Goal: Task Accomplishment & Management: Complete application form

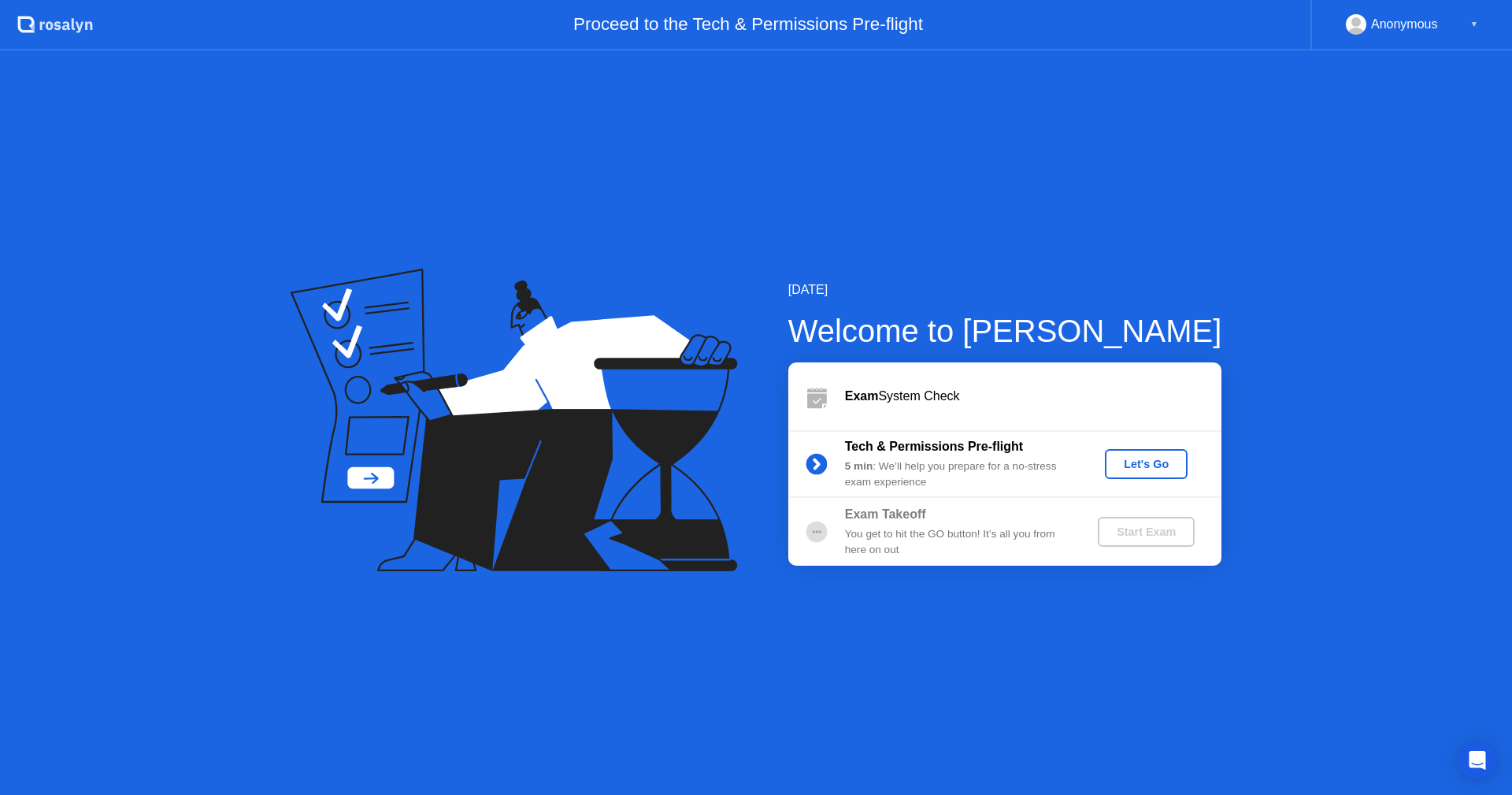
drag, startPoint x: 219, startPoint y: 430, endPoint x: 255, endPoint y: 412, distance: 40.2
click at [221, 430] on div "[DATE] Welcome to [PERSON_NAME] Exam System Check Tech & Permissions Pre-flight…" at bounding box center [756, 422] width 1512 height 744
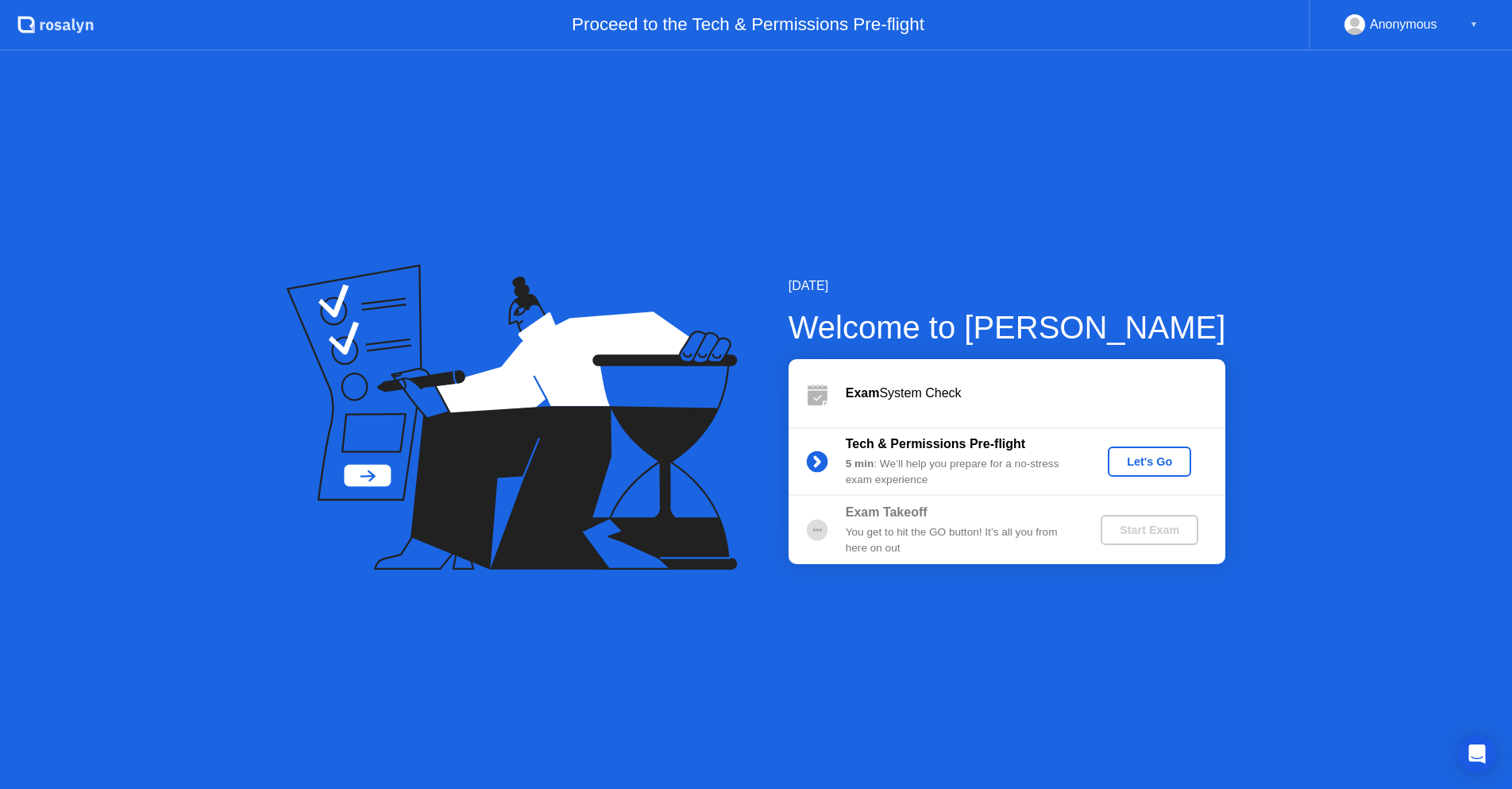
click at [264, 25] on div "Proceed to the Tech & Permissions Pre-flight" at bounding box center [701, 25] width 1214 height 51
drag, startPoint x: 951, startPoint y: 6, endPoint x: 1001, endPoint y: -286, distance: 296.2
click at [1001, 0] on html ".st0{fill:#f0f8ff;} .st1{fill:#d4e3ff;} .st2{fill:#b4c2ff;} background Proceed …" at bounding box center [756, 394] width 1512 height 789
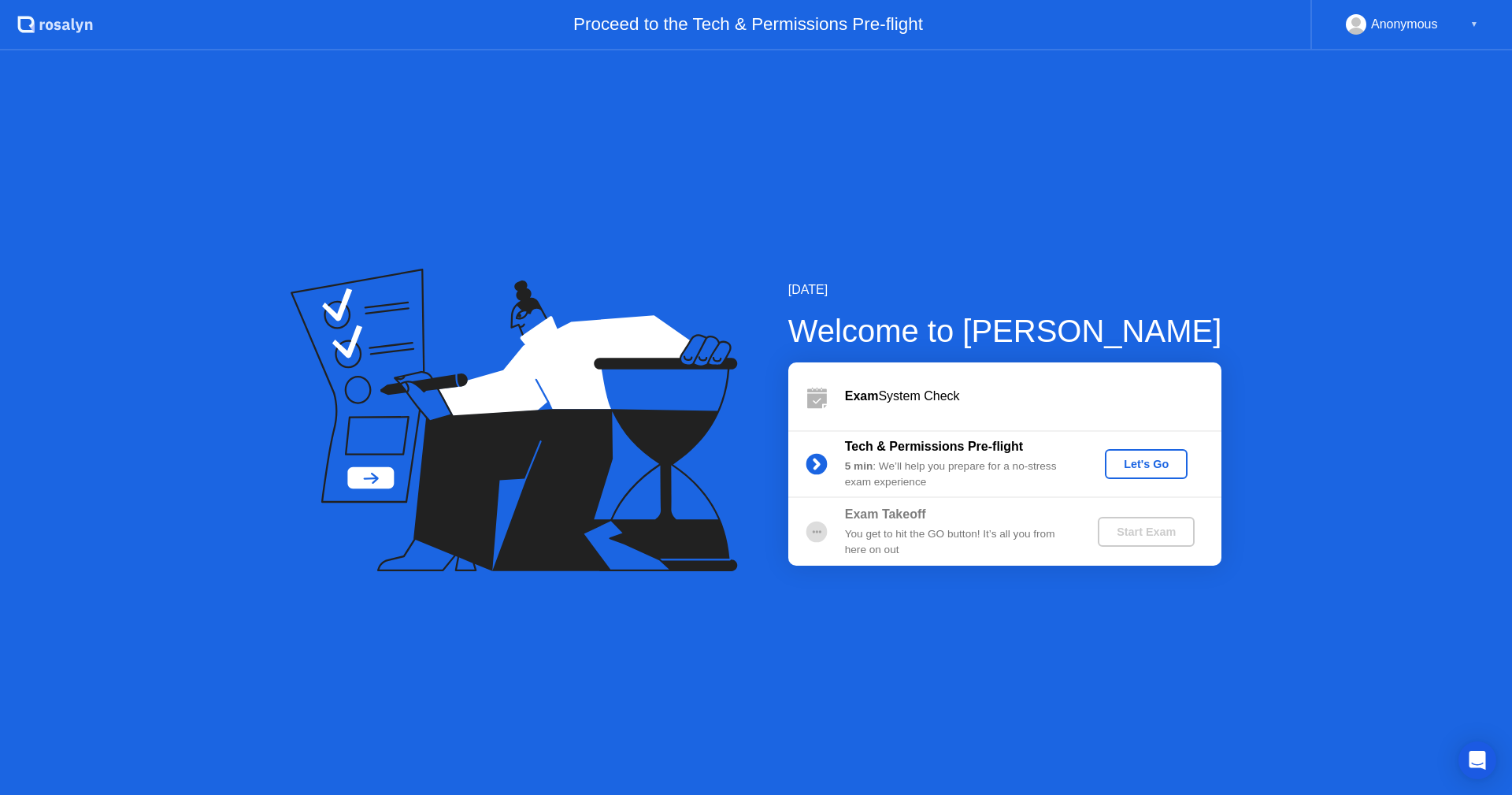
click at [1147, 459] on div "Let's Go" at bounding box center [1146, 464] width 70 height 13
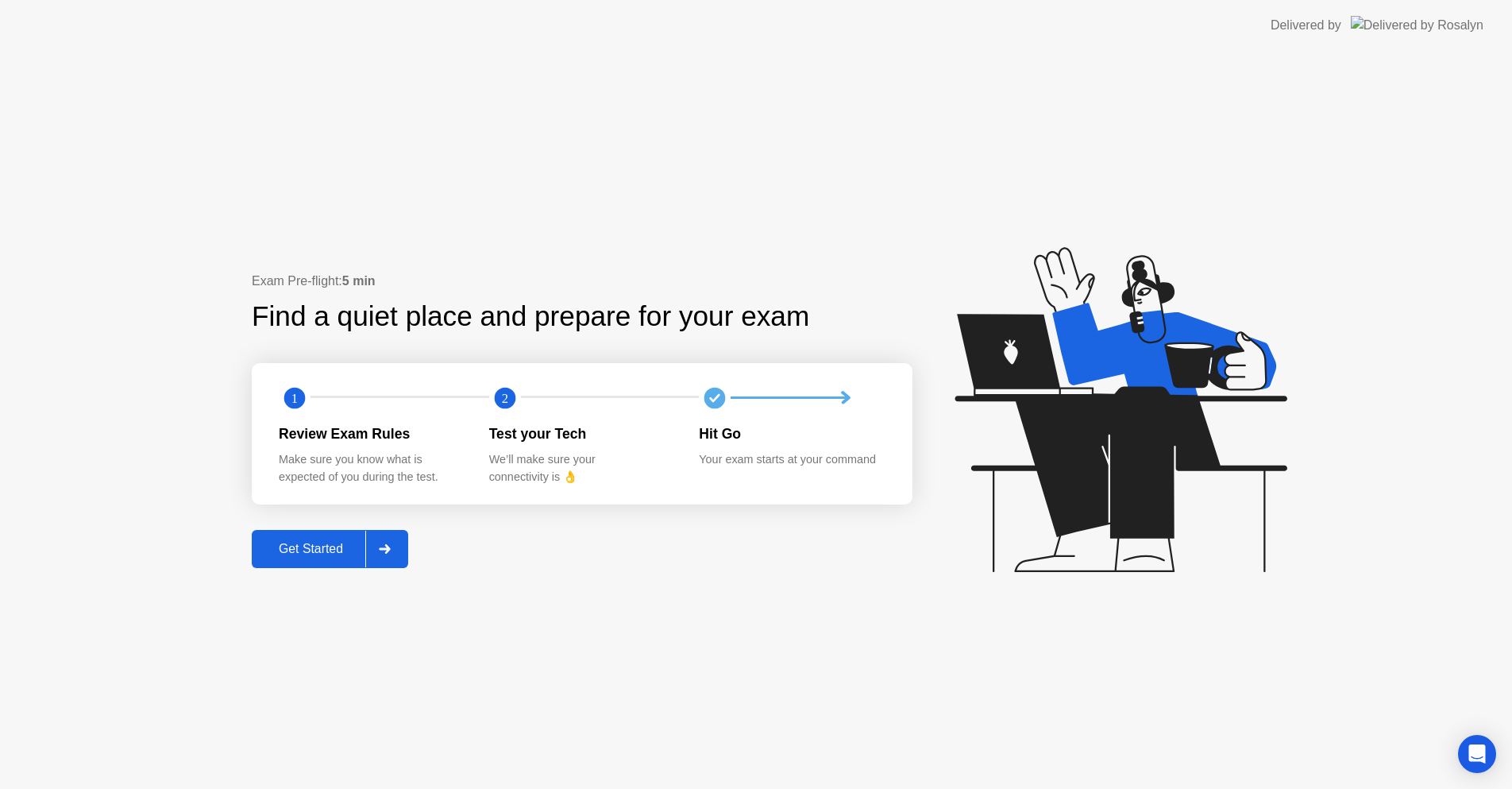
click at [329, 561] on button "Get Started" at bounding box center [330, 549] width 156 height 38
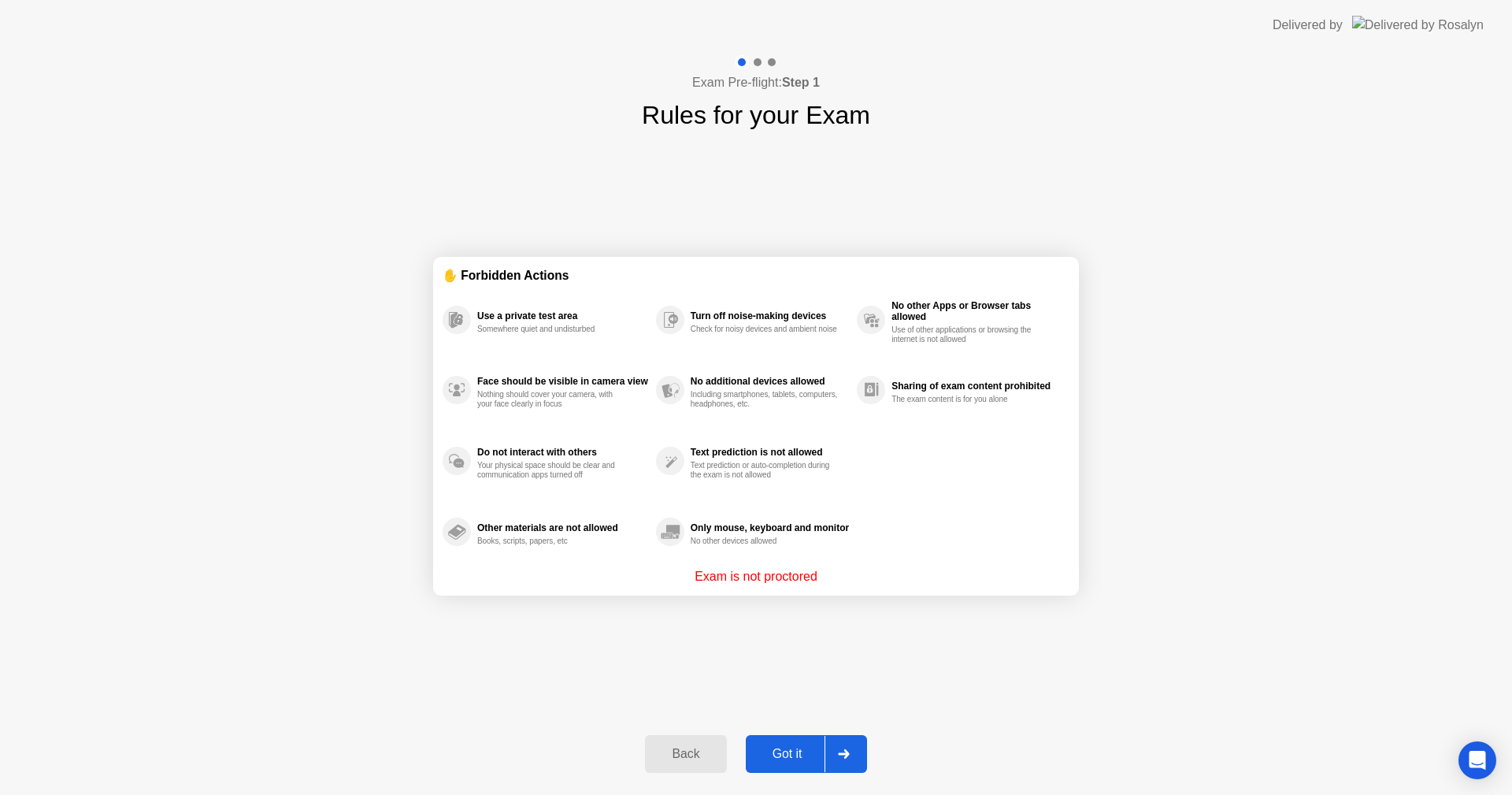
click at [766, 761] on div "Got it" at bounding box center [787, 753] width 74 height 14
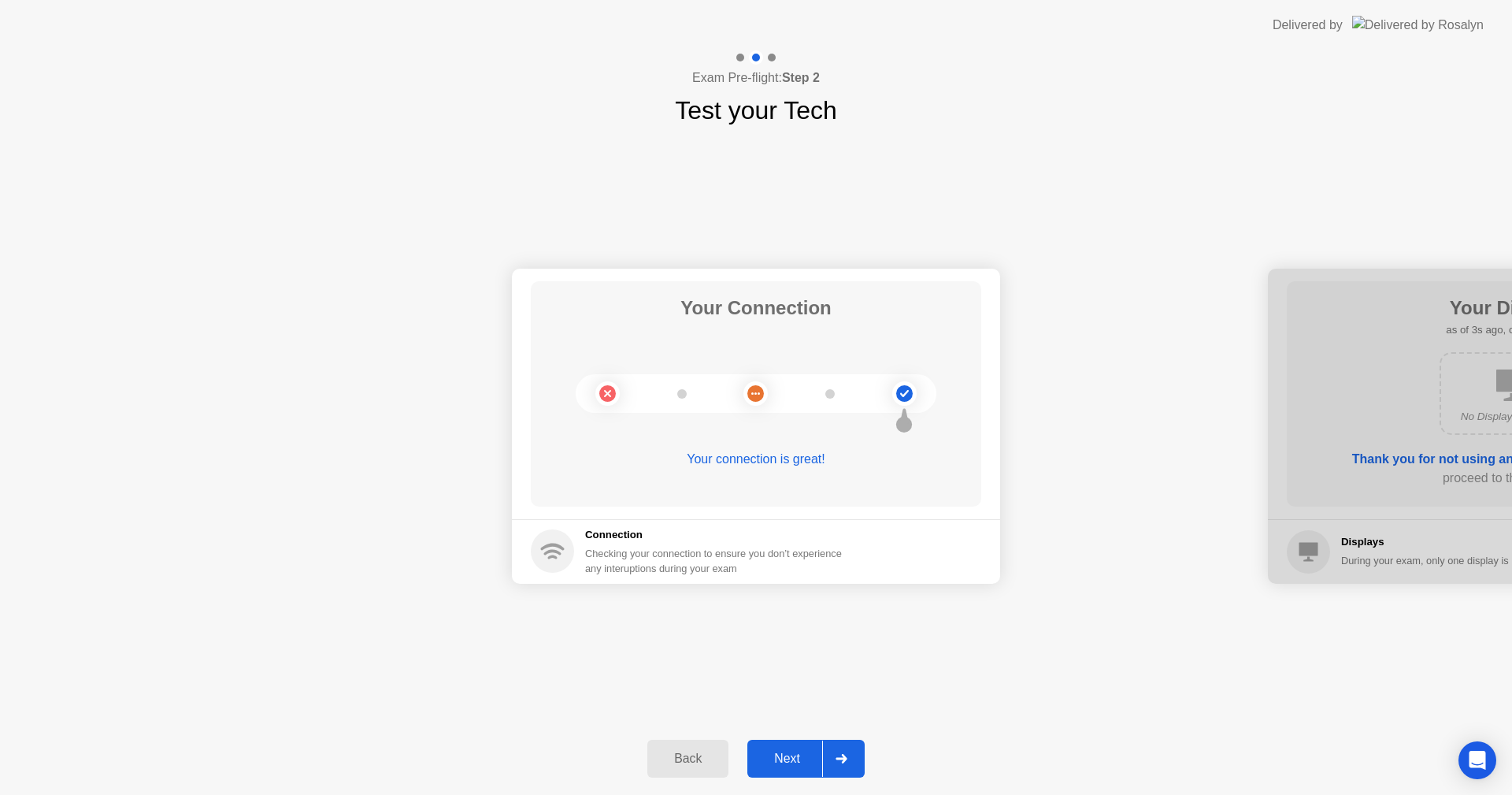
click at [766, 770] on button "Next" at bounding box center [805, 758] width 117 height 38
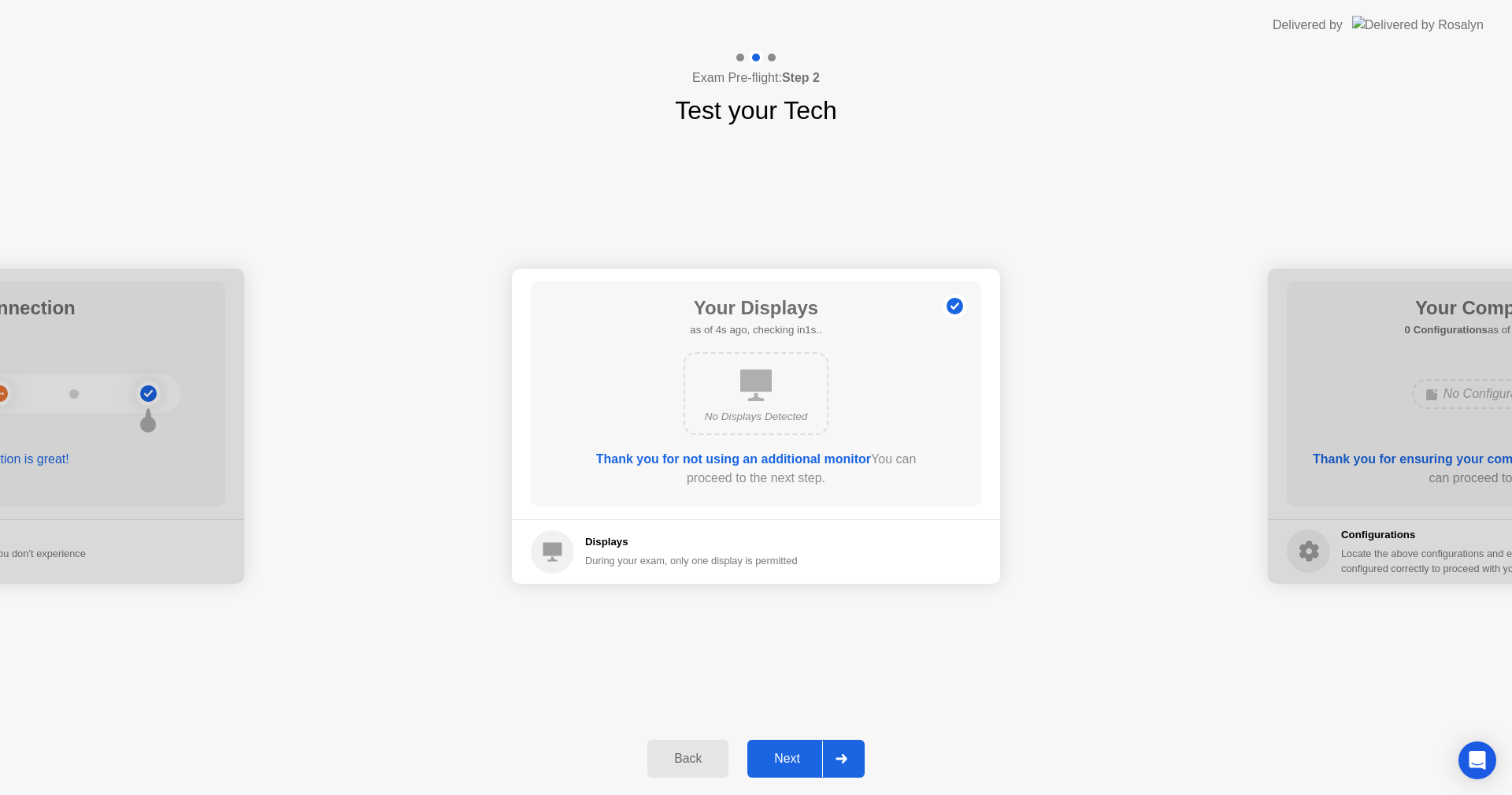
click at [757, 752] on div "Next" at bounding box center [786, 758] width 70 height 14
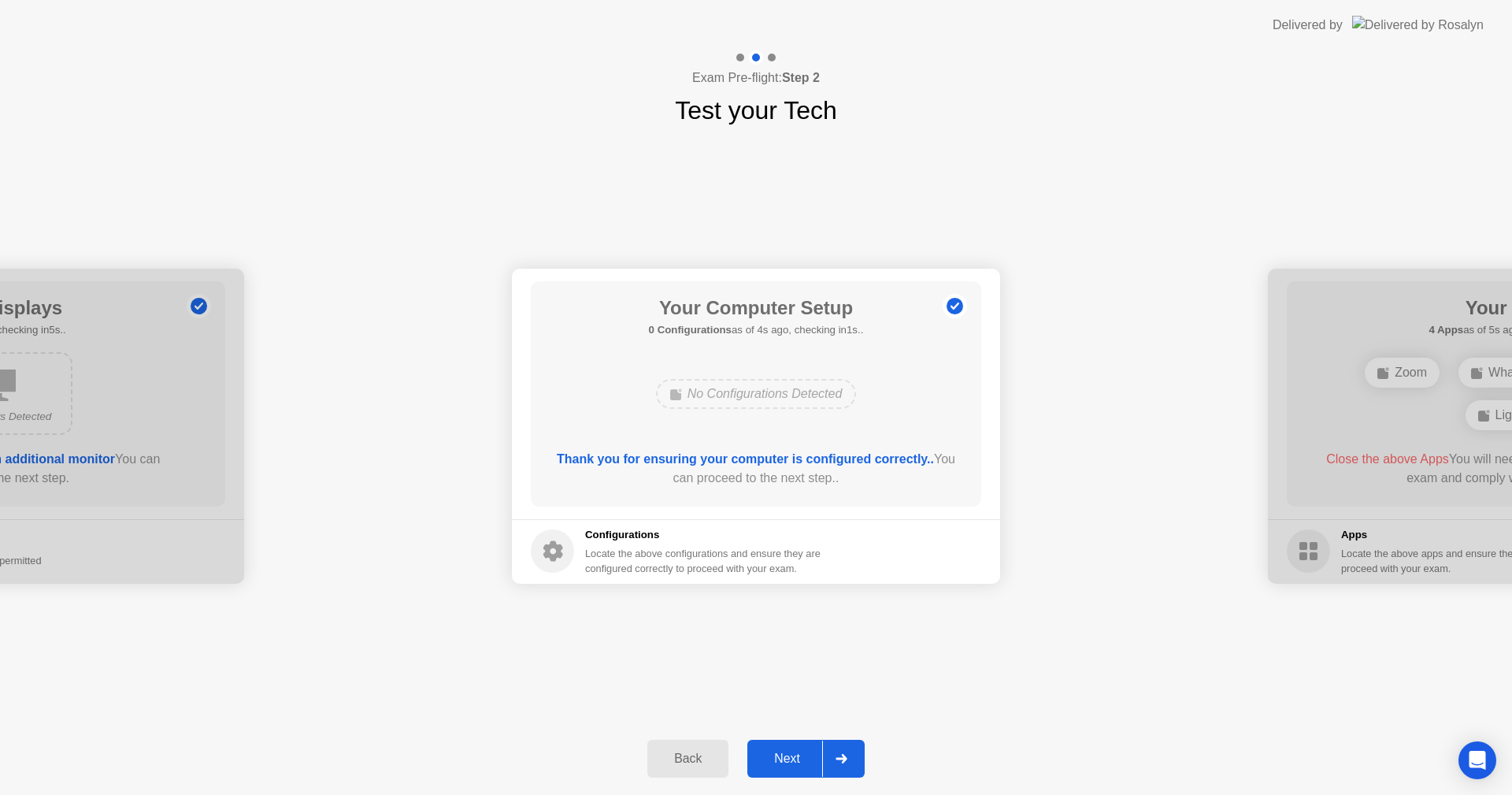
click at [798, 768] on button "Next" at bounding box center [805, 758] width 117 height 38
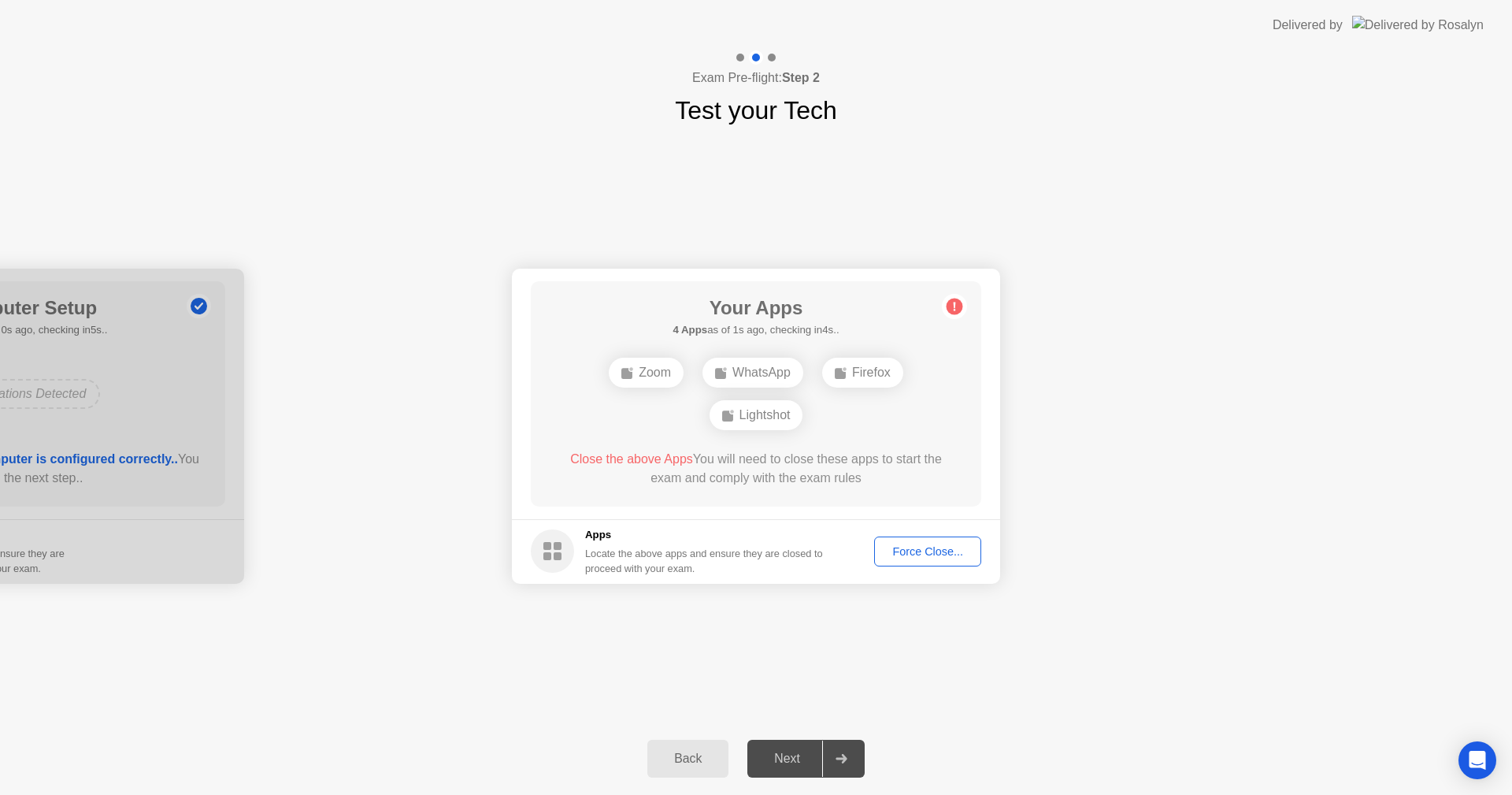
click at [904, 549] on div "Force Close..." at bounding box center [927, 552] width 96 height 13
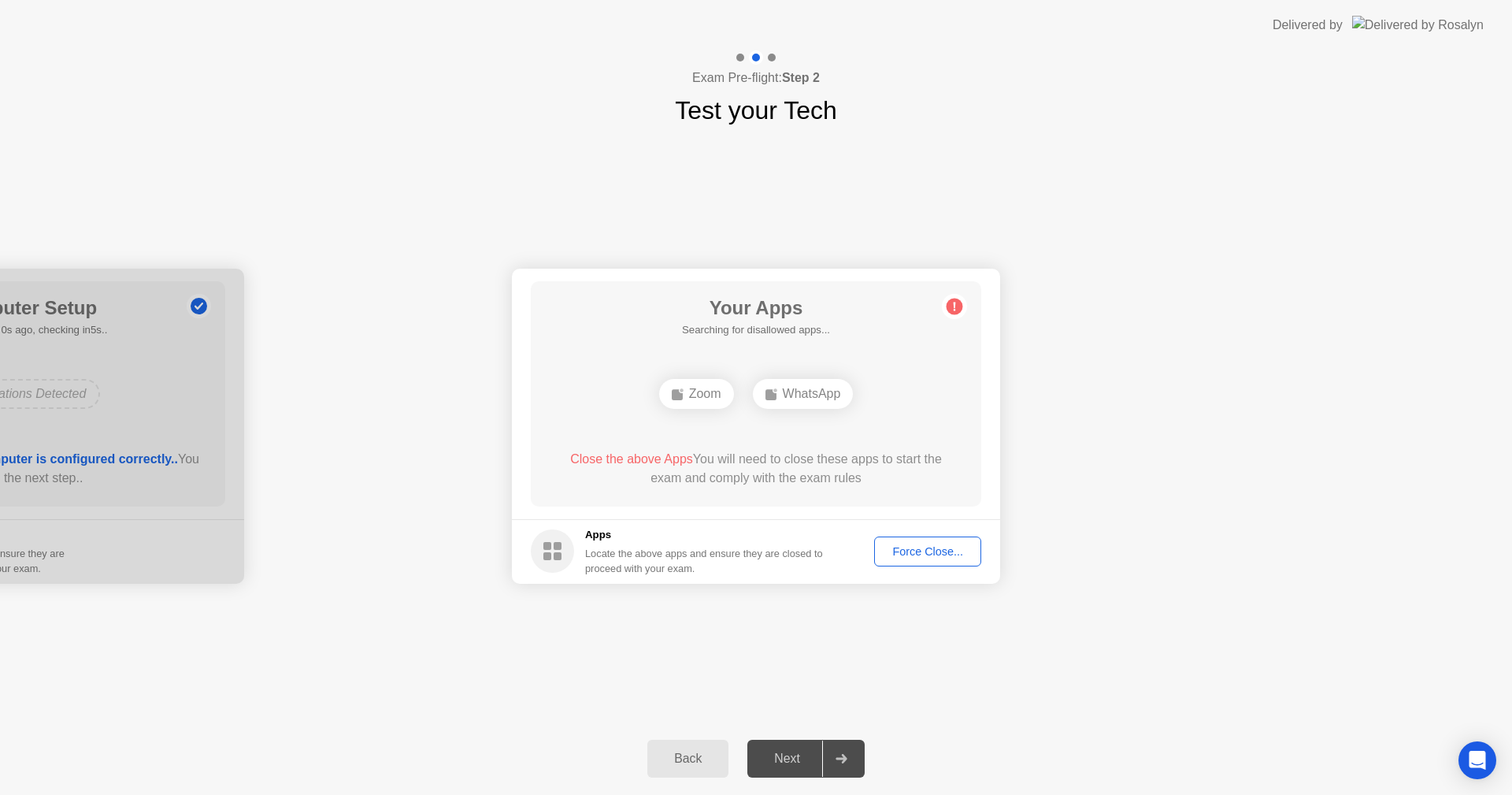
click at [945, 545] on div "Force Close..." at bounding box center [927, 552] width 96 height 13
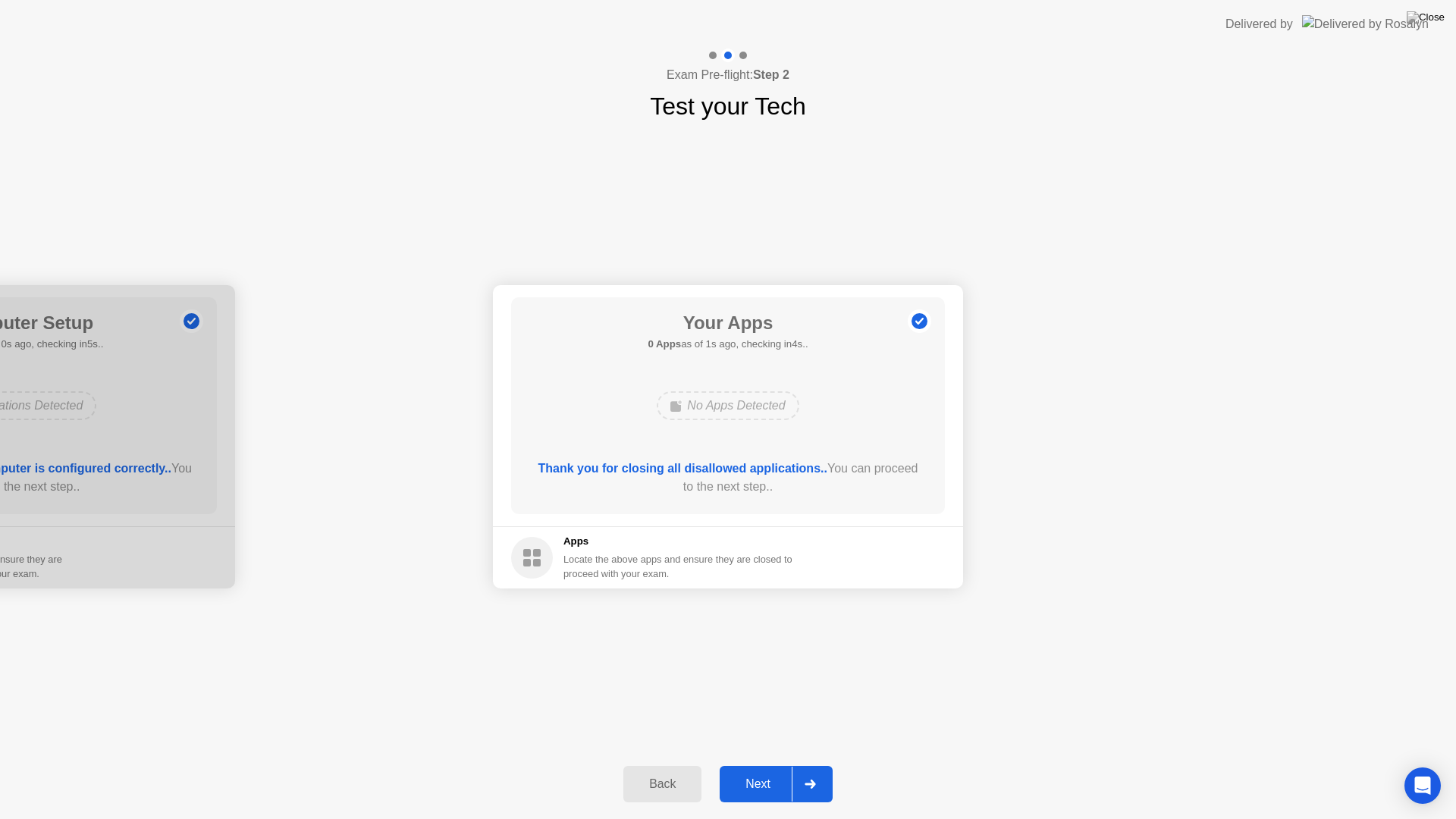
click at [765, 765] on button "Next" at bounding box center [775, 783] width 113 height 36
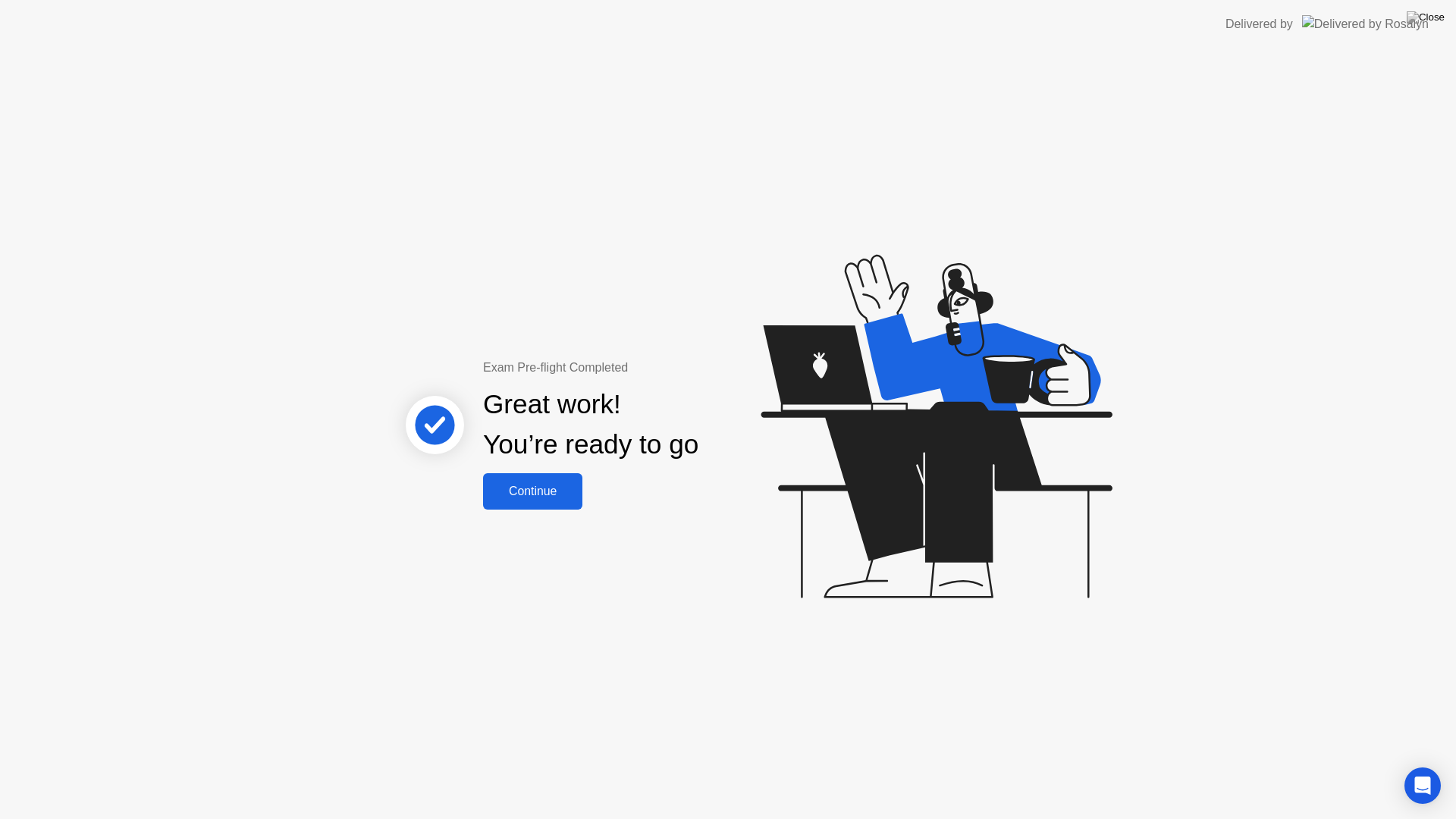
click at [559, 485] on div "Continue" at bounding box center [533, 491] width 91 height 13
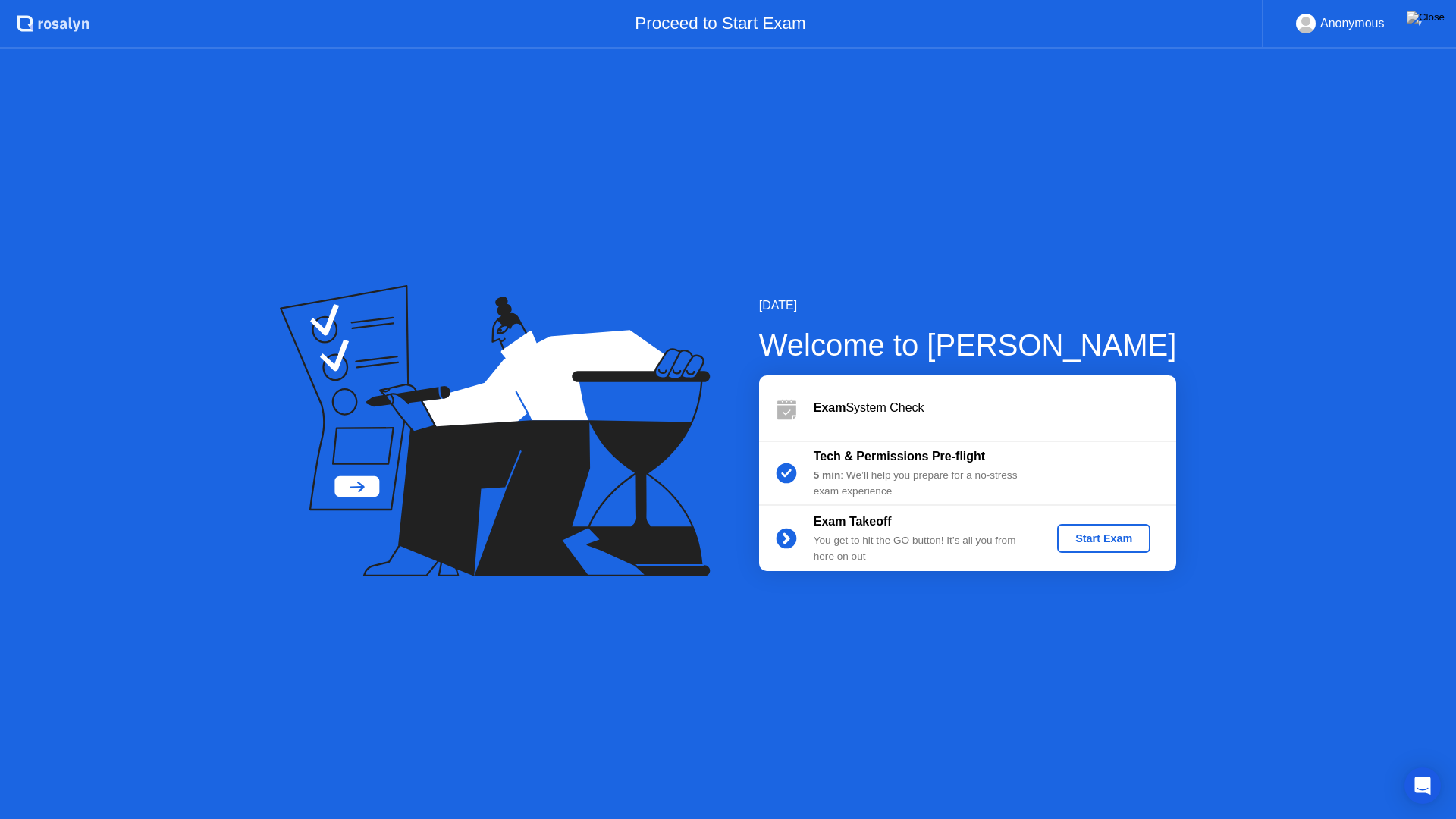
click at [1115, 529] on button "Start Exam" at bounding box center [1103, 538] width 93 height 28
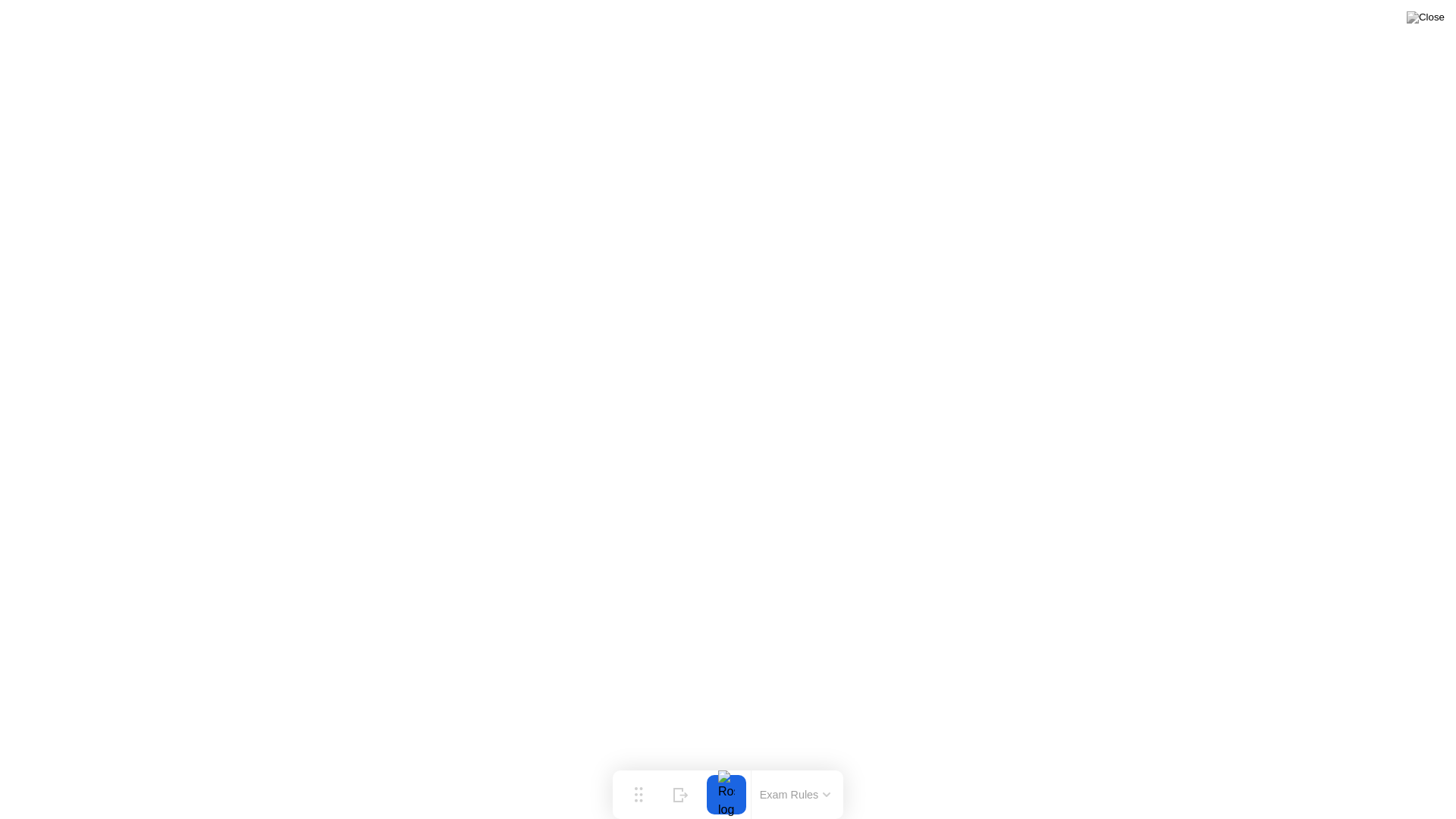
click at [732, 765] on div at bounding box center [726, 795] width 32 height 39
click at [1440, 8] on button at bounding box center [1425, 18] width 45 height 20
click at [610, 765] on div at bounding box center [728, 819] width 1456 height 0
click at [732, 765] on div at bounding box center [726, 795] width 32 height 39
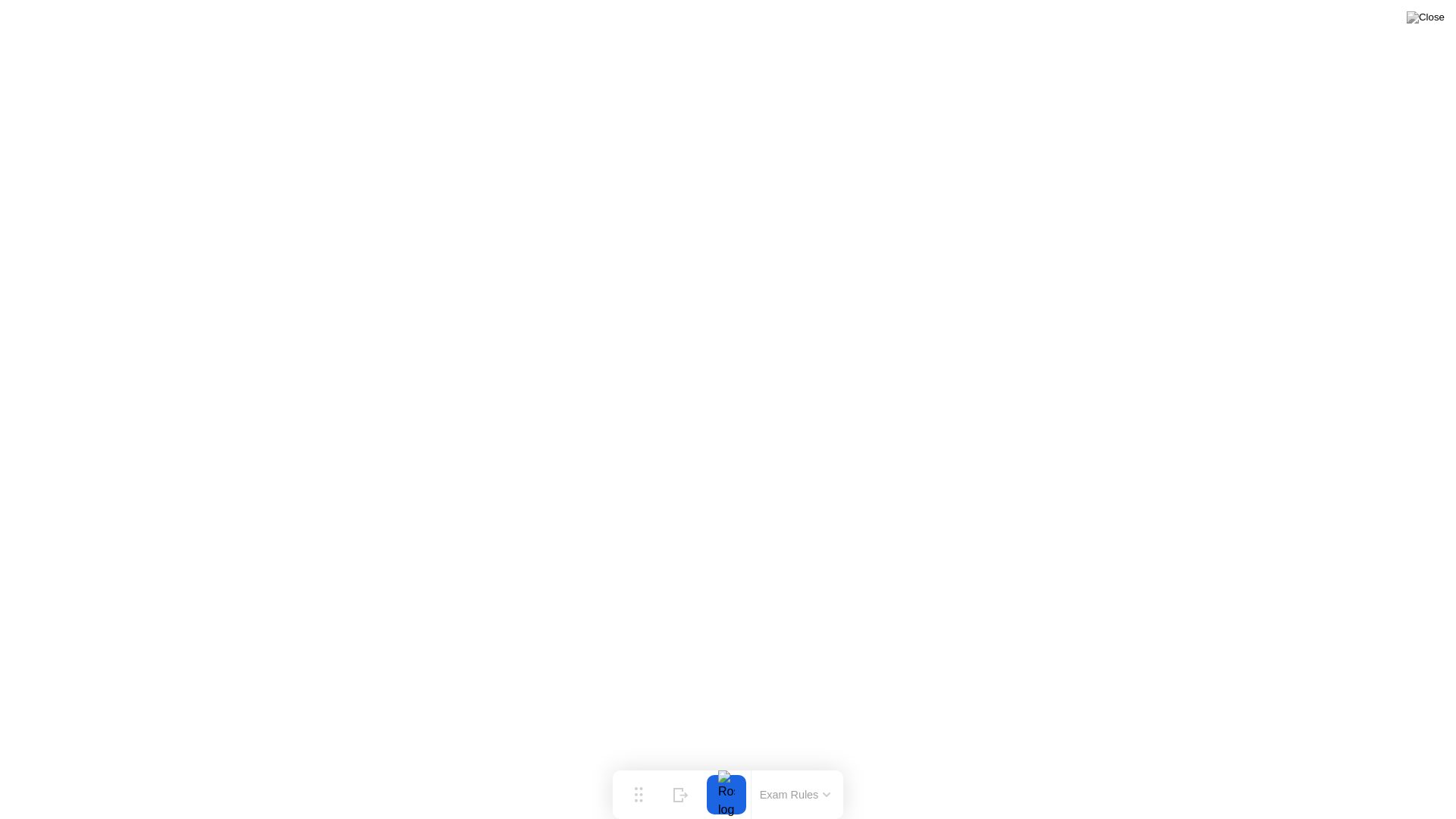
click at [777, 765] on button "Exam Rules" at bounding box center [795, 794] width 81 height 13
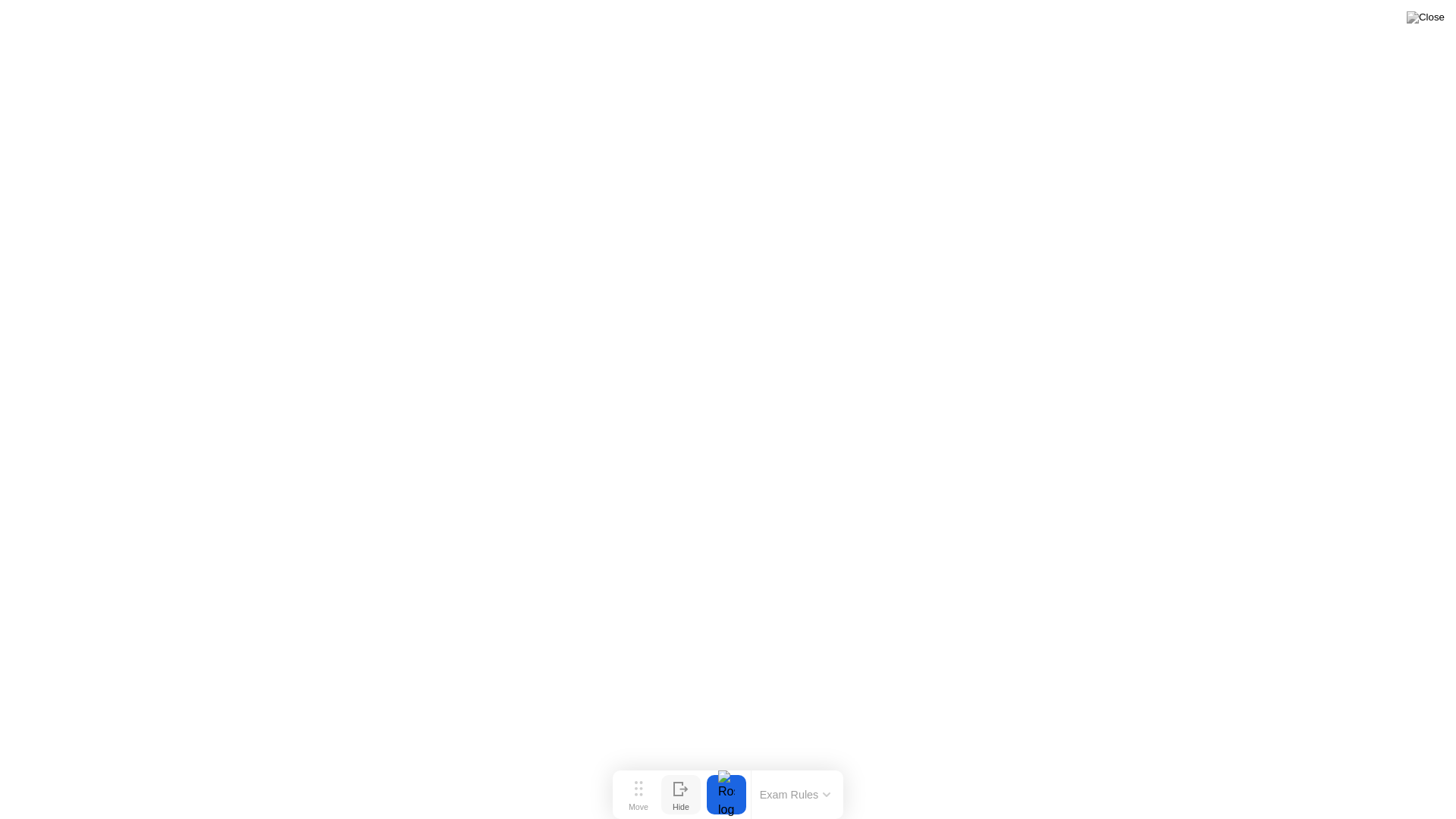
click at [683, 765] on div "Hide" at bounding box center [680, 807] width 17 height 9
click at [1412, 765] on button "Show" at bounding box center [1397, 795] width 39 height 39
click at [643, 765] on button "Move" at bounding box center [638, 795] width 39 height 39
click at [639, 765] on button "Move" at bounding box center [638, 795] width 39 height 39
drag, startPoint x: 638, startPoint y: 791, endPoint x: 351, endPoint y: 787, distance: 287.0
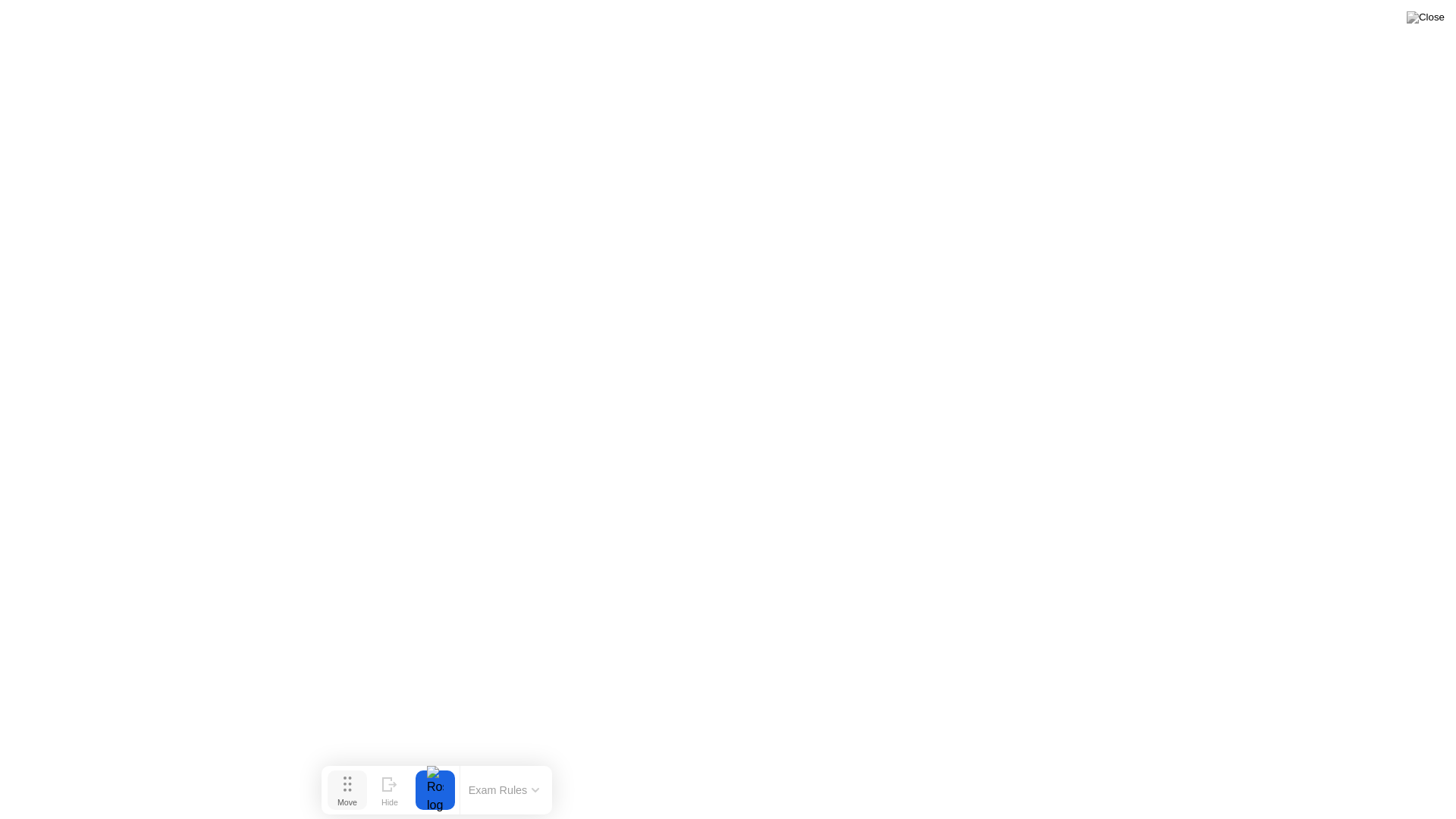
click at [351, 765] on icon at bounding box center [347, 783] width 8 height 15
drag, startPoint x: 351, startPoint y: 787, endPoint x: 568, endPoint y: 799, distance: 217.3
click at [568, 765] on button "Move" at bounding box center [564, 795] width 39 height 39
drag, startPoint x: 565, startPoint y: 792, endPoint x: 700, endPoint y: 799, distance: 135.2
click at [700, 765] on button "Move" at bounding box center [699, 795] width 39 height 39
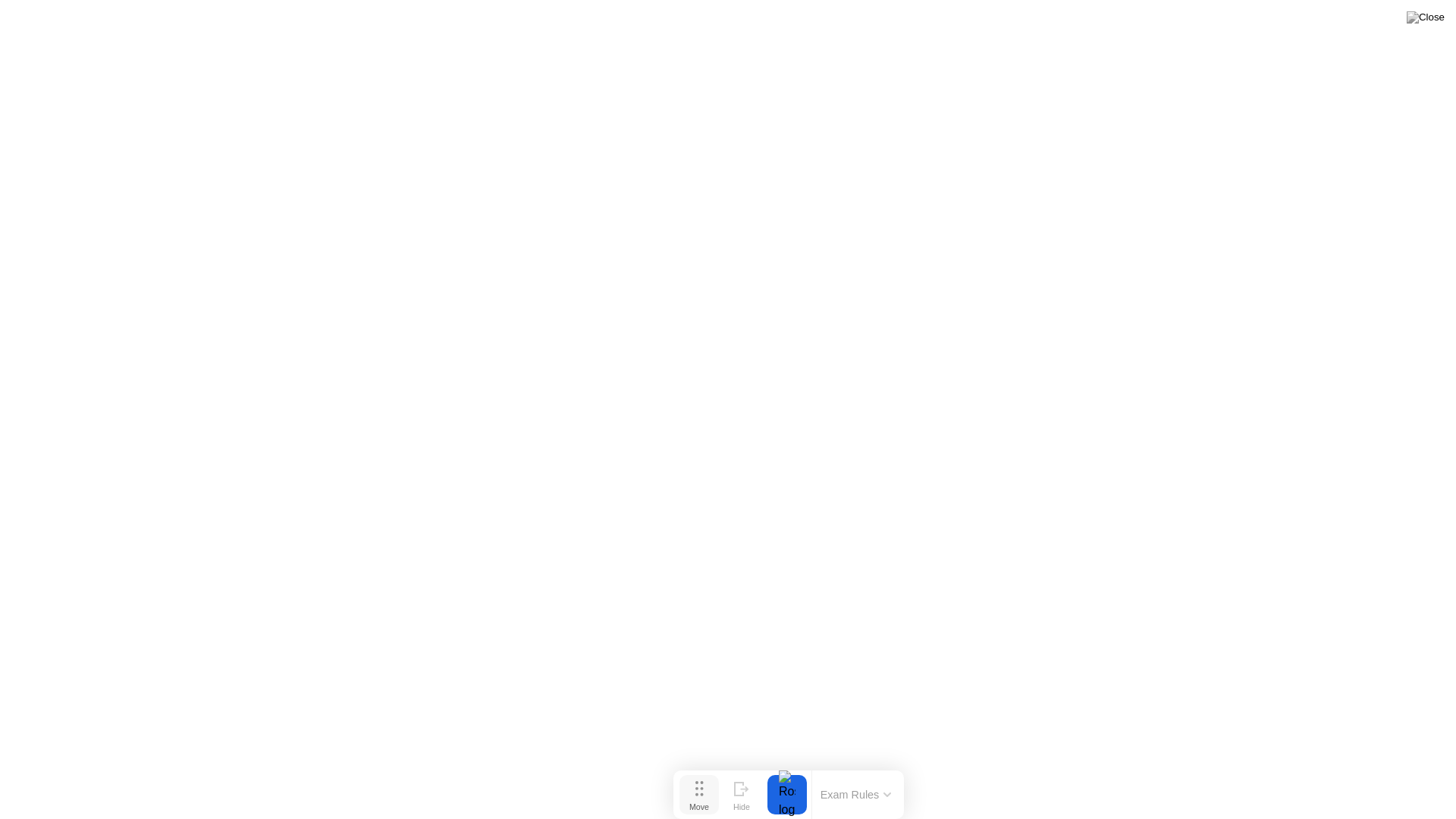
click at [696, 765] on div "Move" at bounding box center [699, 807] width 20 height 9
drag, startPoint x: 708, startPoint y: 798, endPoint x: 698, endPoint y: 797, distance: 10.0
click at [698, 765] on div "Move" at bounding box center [689, 807] width 20 height 9
click at [880, 765] on button "Exam Rules" at bounding box center [845, 793] width 81 height 13
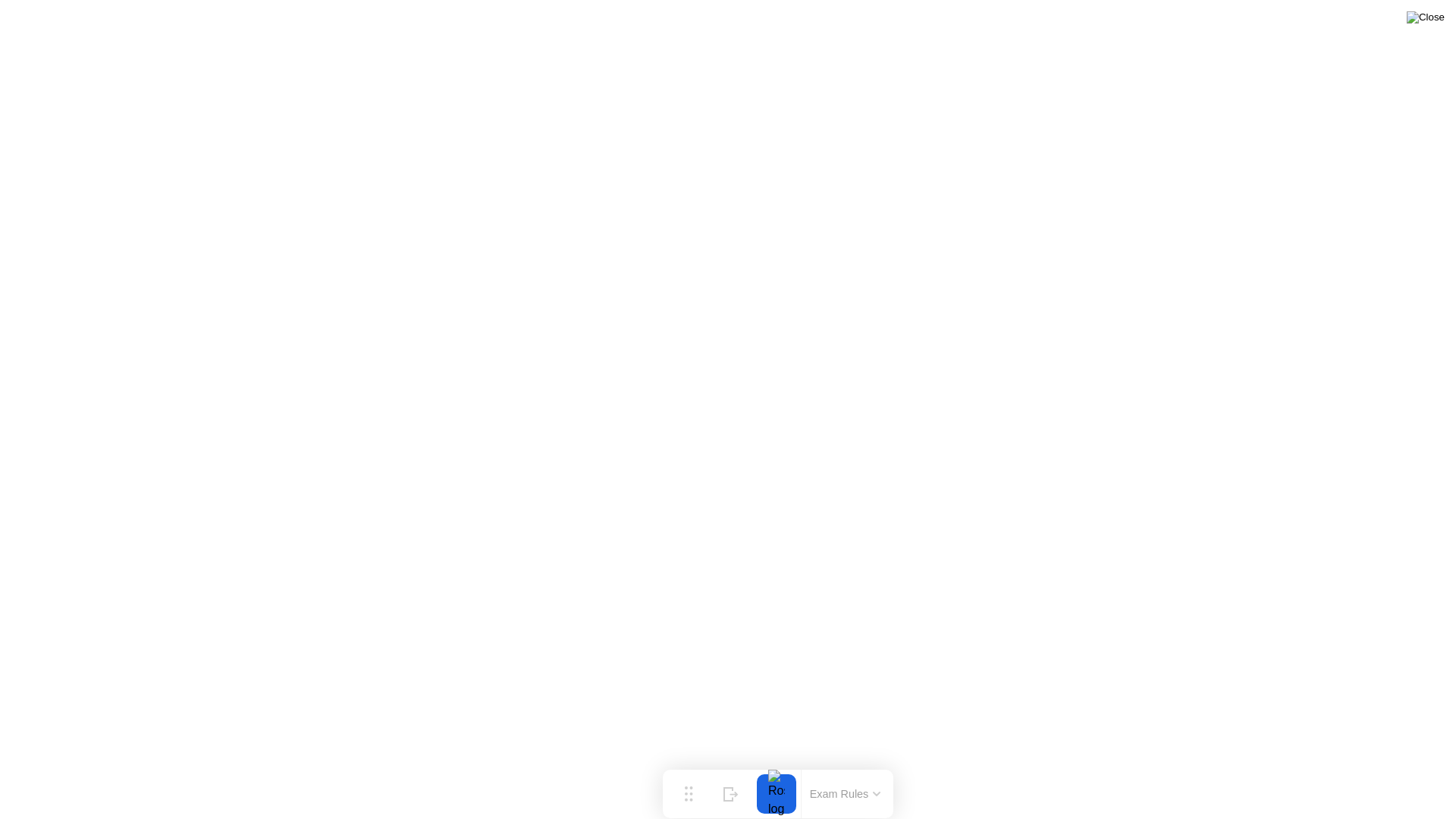
click at [1440, 13] on img at bounding box center [1425, 18] width 38 height 12
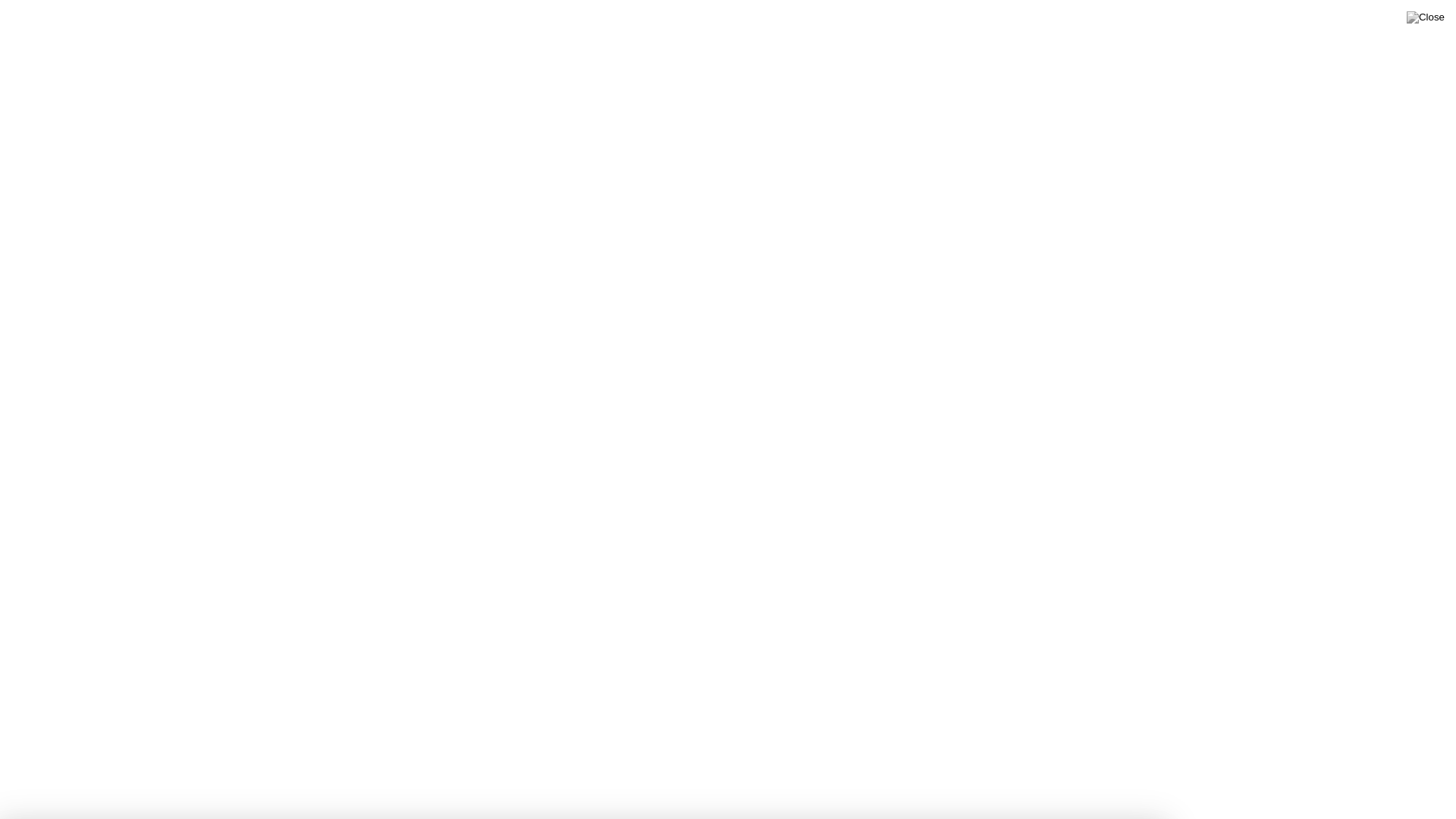
click at [1445, 15] on button at bounding box center [1425, 18] width 45 height 20
